Goal: Task Accomplishment & Management: Complete application form

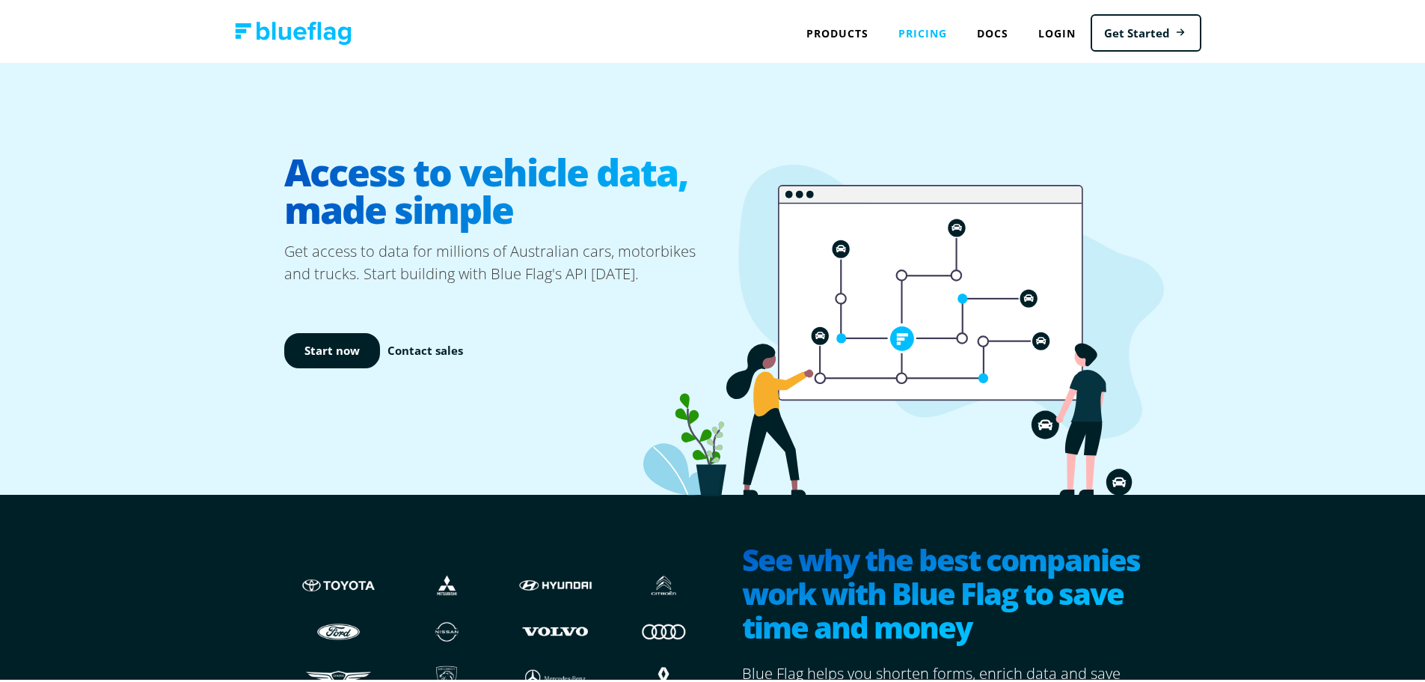
click at [936, 30] on link "Pricing" at bounding box center [923, 30] width 79 height 31
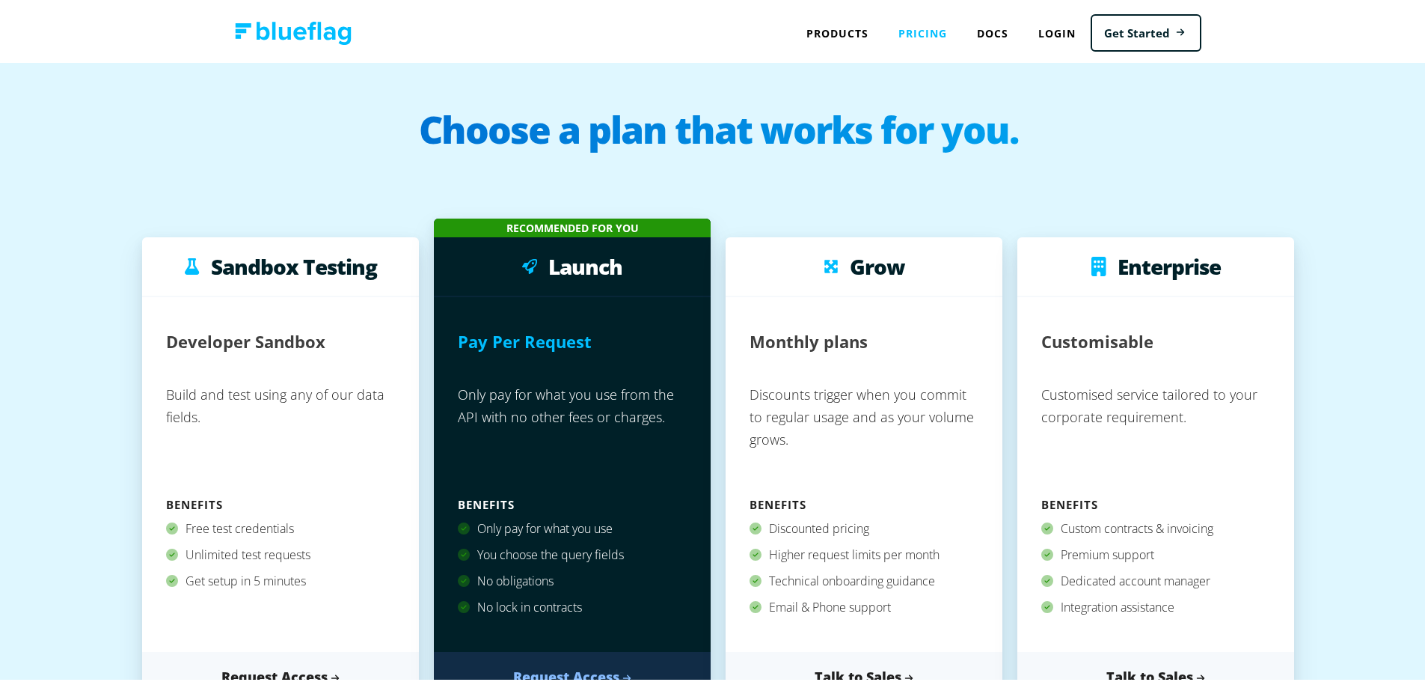
click at [928, 37] on link "Pricing" at bounding box center [923, 30] width 79 height 31
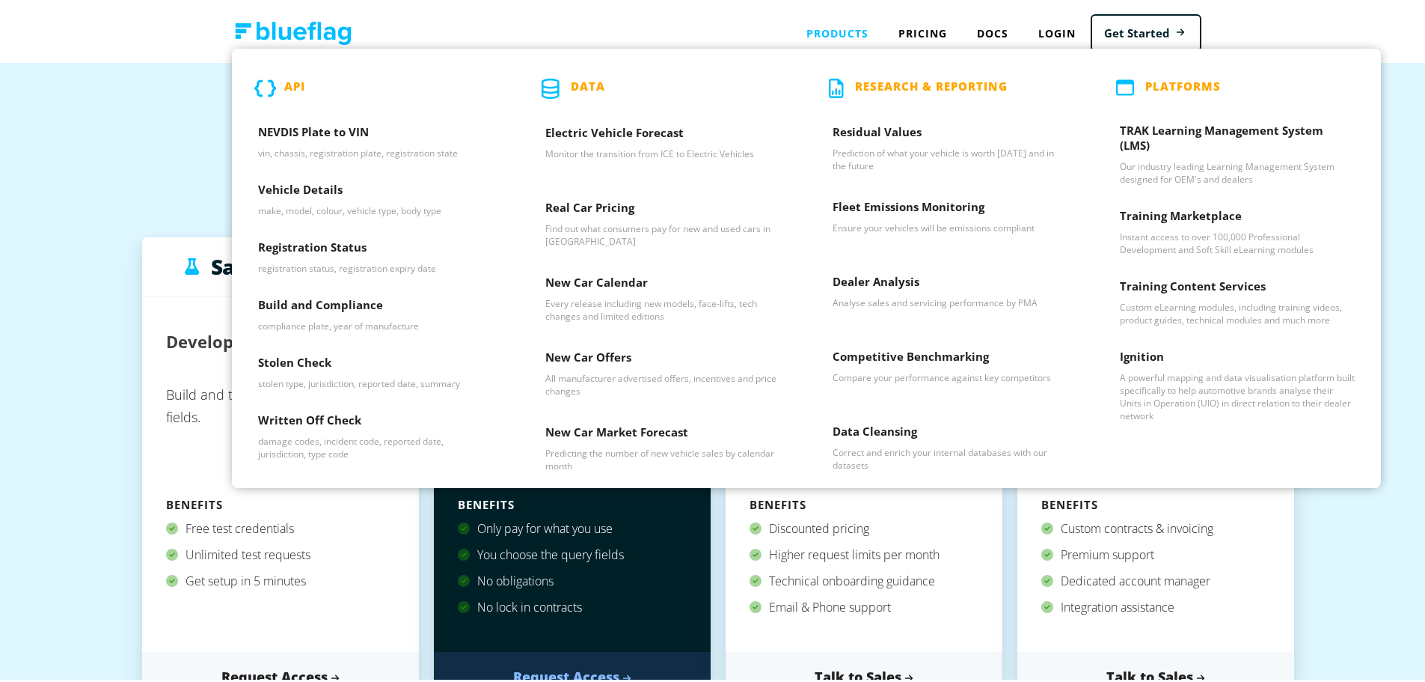
click at [834, 31] on div "Products API NEVDIS Plate to VIN vin, chassis, registration plate, registration…" at bounding box center [838, 30] width 92 height 31
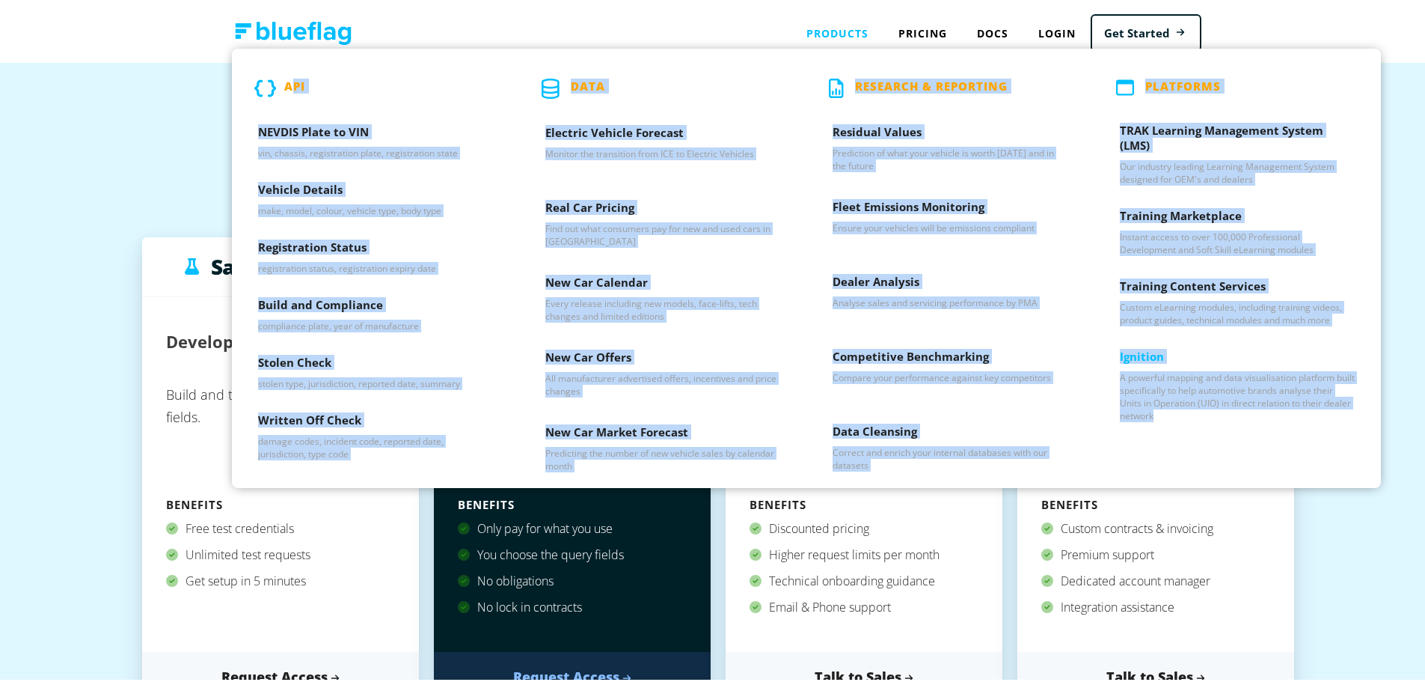
drag, startPoint x: 242, startPoint y: 67, endPoint x: 1316, endPoint y: 425, distance: 1132.2
click at [1316, 425] on div "API NEVDIS Plate to VIN vin, chassis, registration plate, registration state Ve…" at bounding box center [806, 265] width 1149 height 439
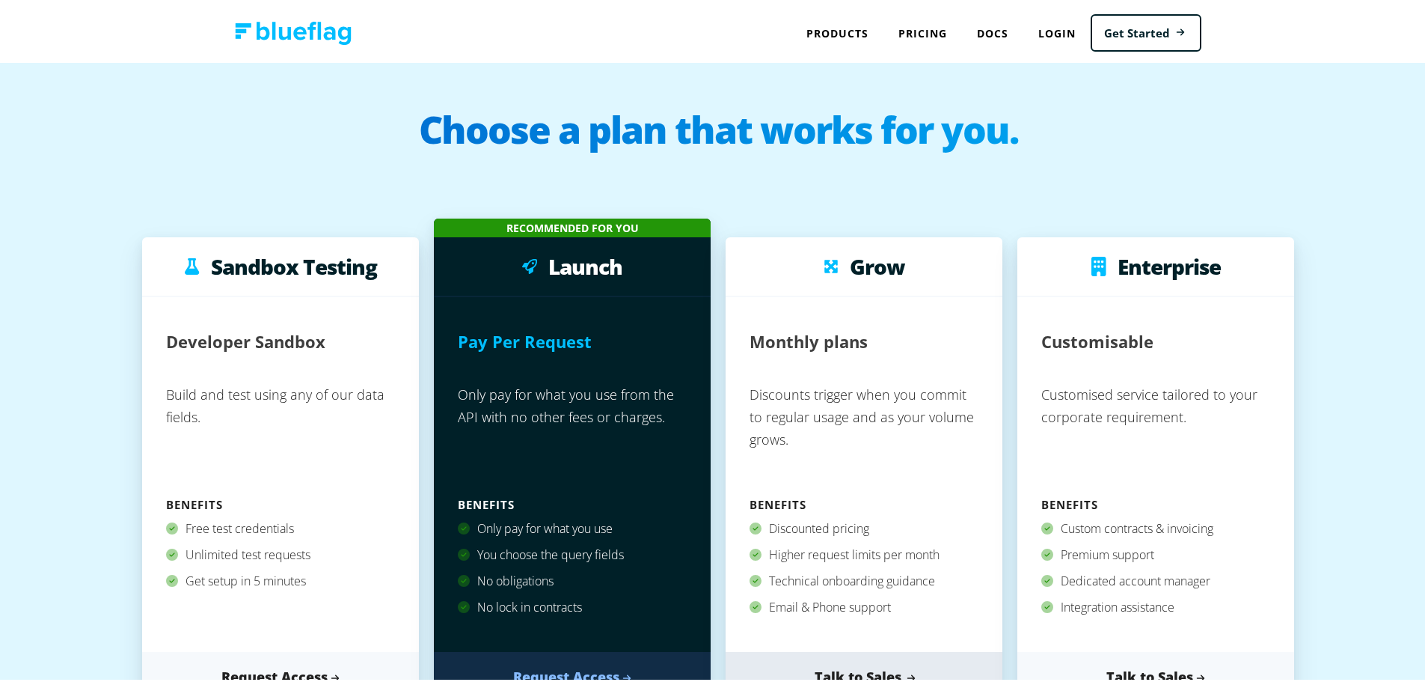
copy div "API NEVDIS Plate to VIN vin, chassis, registration plate, registration state Ve…"
click at [918, 31] on link "Pricing" at bounding box center [923, 30] width 79 height 31
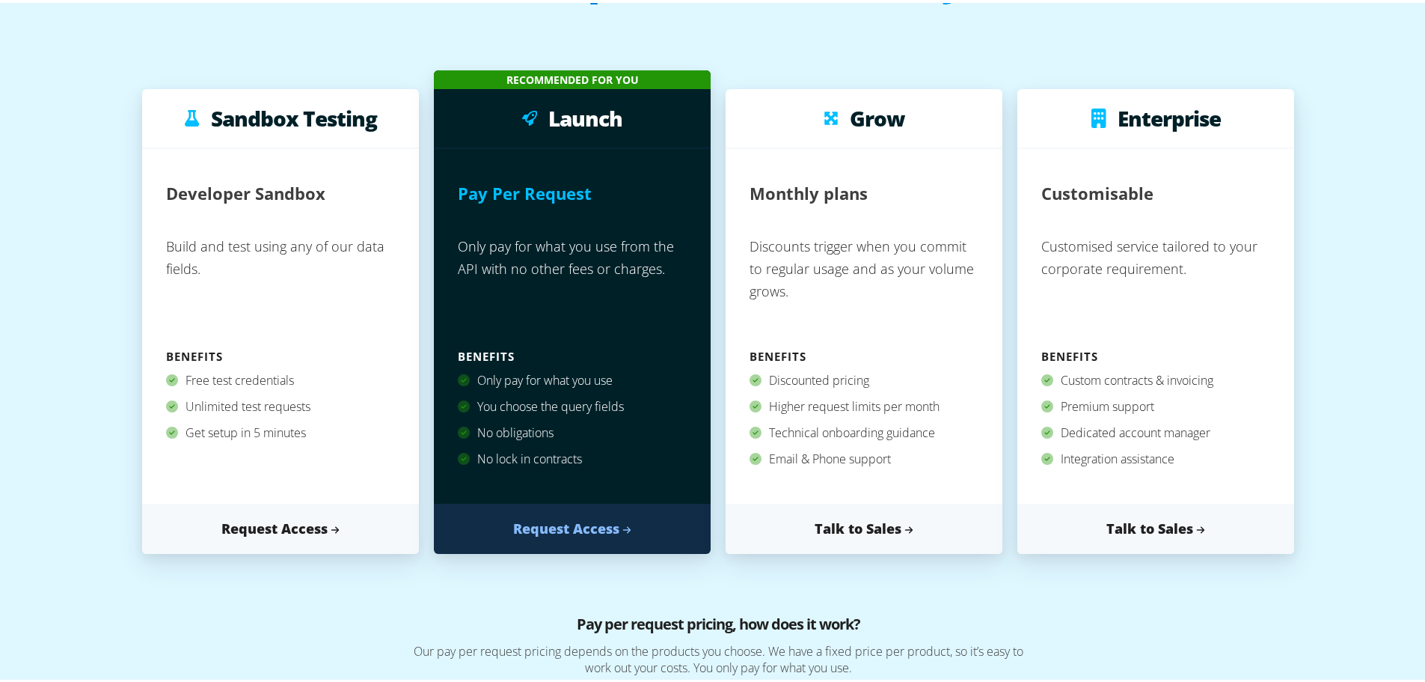
scroll to position [150, 0]
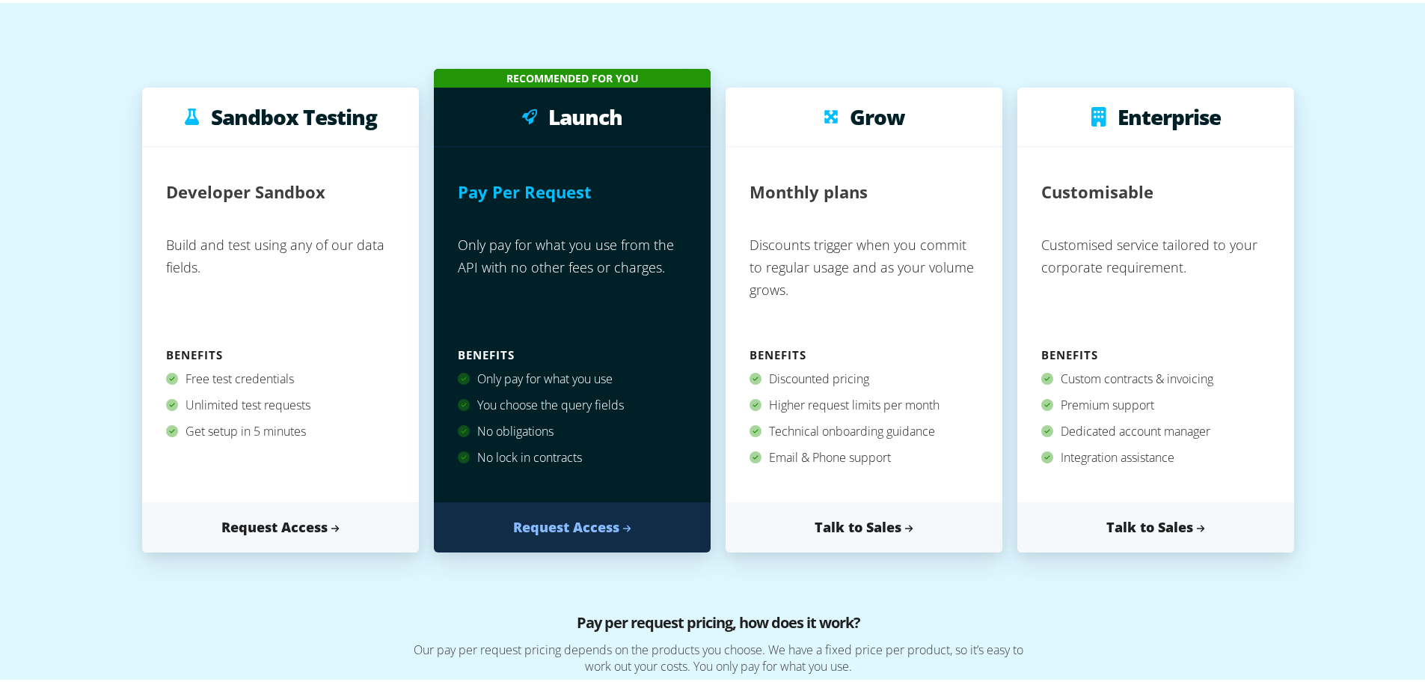
drag, startPoint x: 516, startPoint y: 377, endPoint x: 605, endPoint y: 456, distance: 118.7
click at [605, 456] on div "Only pay for what you use You choose the query fields No obligations No lock in…" at bounding box center [572, 419] width 229 height 112
click at [520, 432] on div "No obligations" at bounding box center [572, 428] width 229 height 26
click at [553, 521] on link "Request Access" at bounding box center [572, 524] width 277 height 50
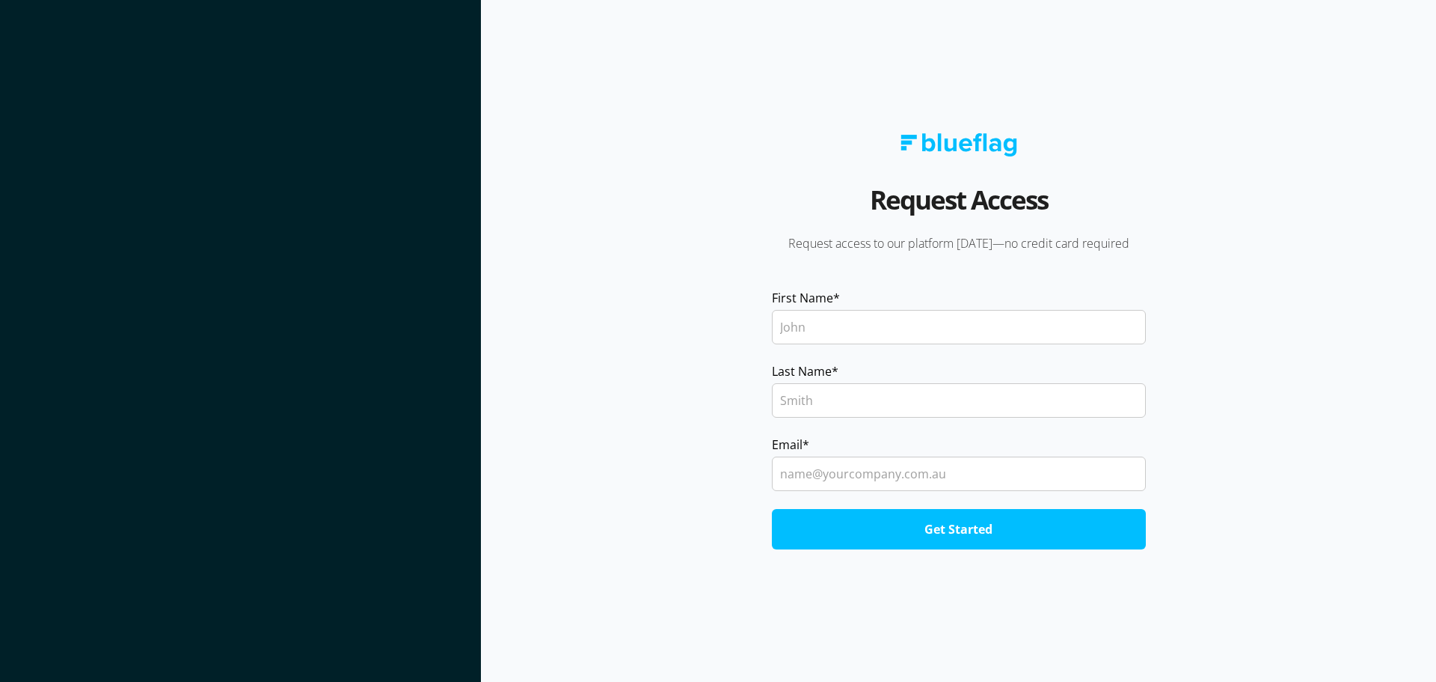
click at [809, 321] on input "First Name *" at bounding box center [959, 327] width 374 height 34
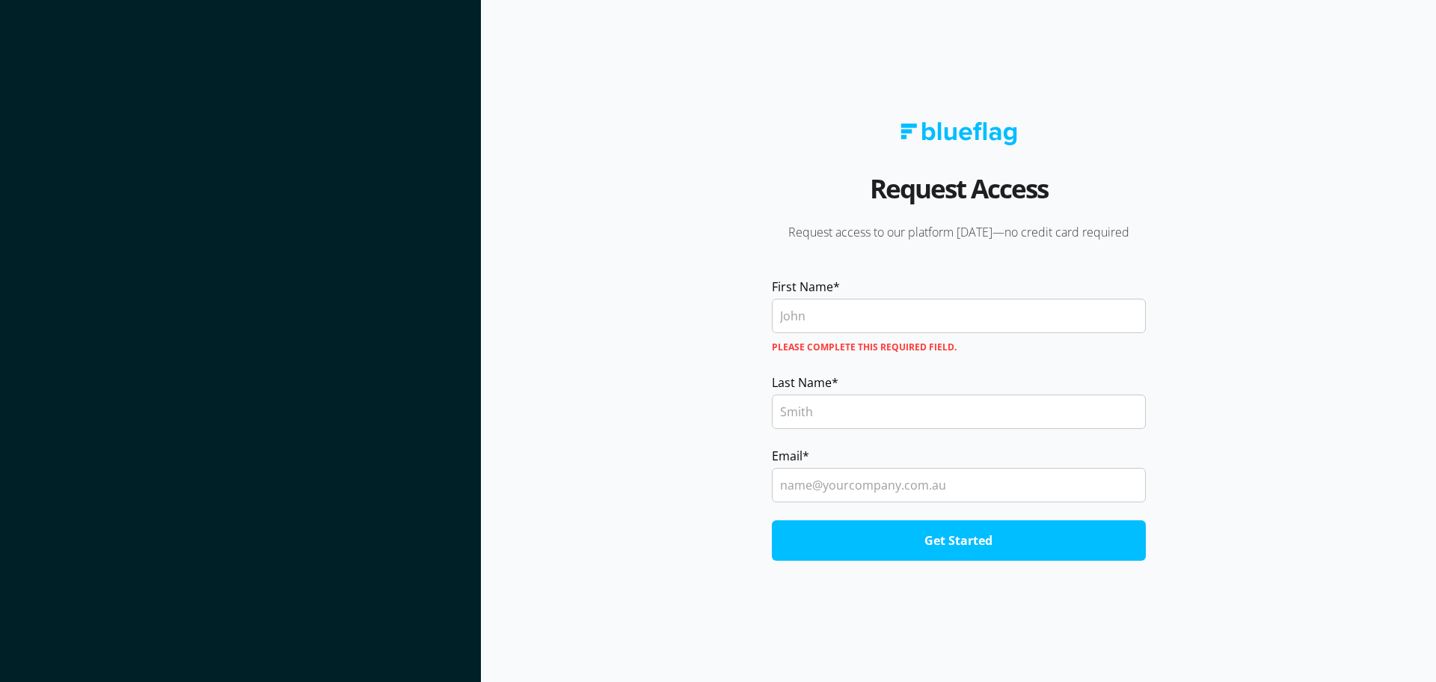
type input "Bojan"
type input "[PERSON_NAME]"
type input "[PERSON_NAME][EMAIL_ADDRESS][DOMAIN_NAME]"
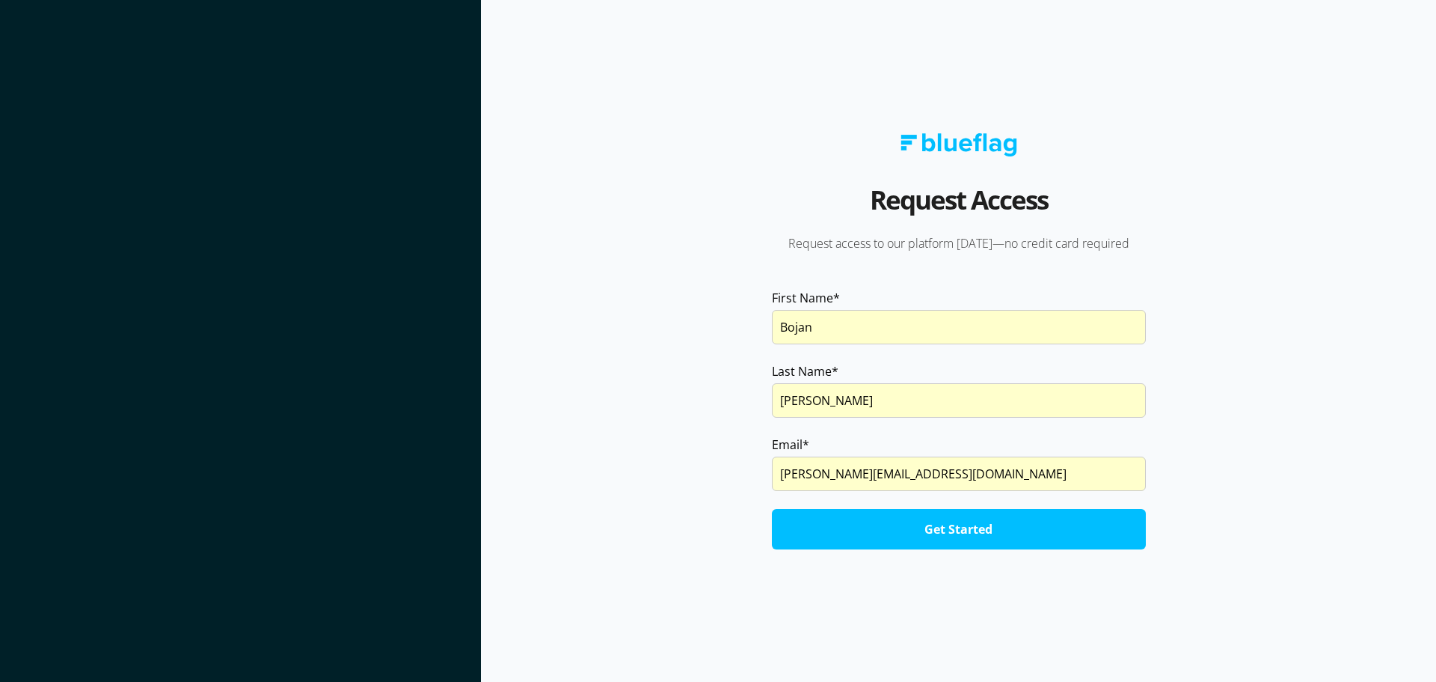
drag, startPoint x: 830, startPoint y: 471, endPoint x: 919, endPoint y: 476, distance: 89.9
click at [919, 476] on input "bobby@elev8partners.com.au" at bounding box center [959, 473] width 374 height 34
drag, startPoint x: 928, startPoint y: 474, endPoint x: 823, endPoint y: 474, distance: 104.7
click at [823, 474] on input "bobby@elev8partners.com.au" at bounding box center [959, 473] width 374 height 34
drag, startPoint x: 803, startPoint y: 242, endPoint x: 1165, endPoint y: 252, distance: 361.5
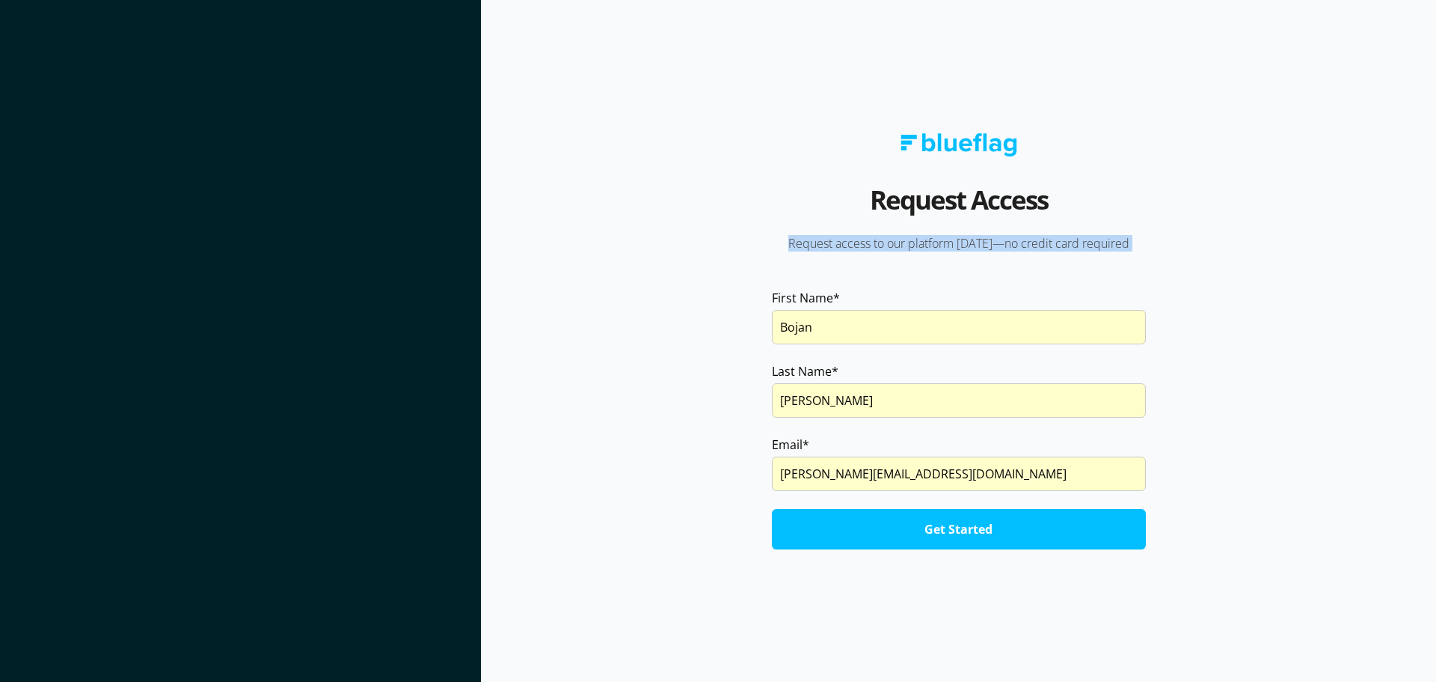
click at [1165, 252] on div "Request Access Request access to our platform today—no credit card required Fir…" at bounding box center [958, 341] width 477 height 416
click at [913, 535] on input "Get Started" at bounding box center [959, 529] width 374 height 40
